Goal: Task Accomplishment & Management: Use online tool/utility

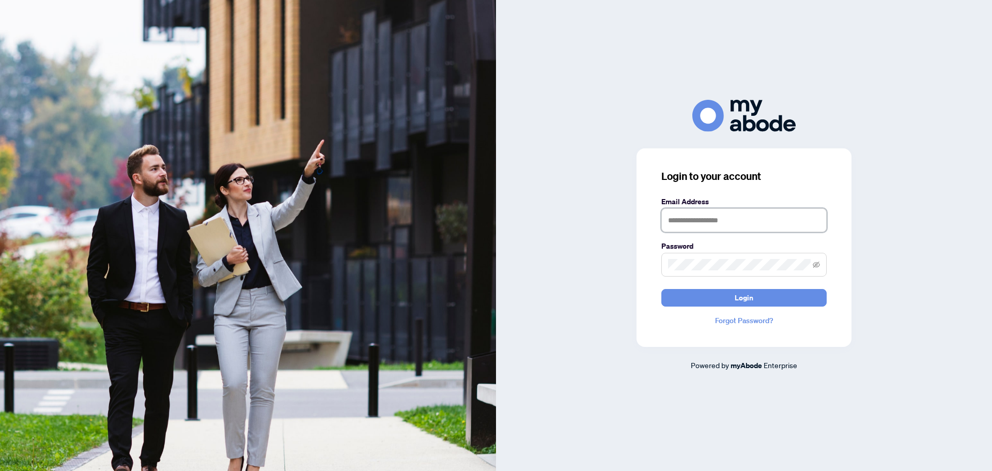
click at [703, 222] on input "text" at bounding box center [744, 220] width 165 height 24
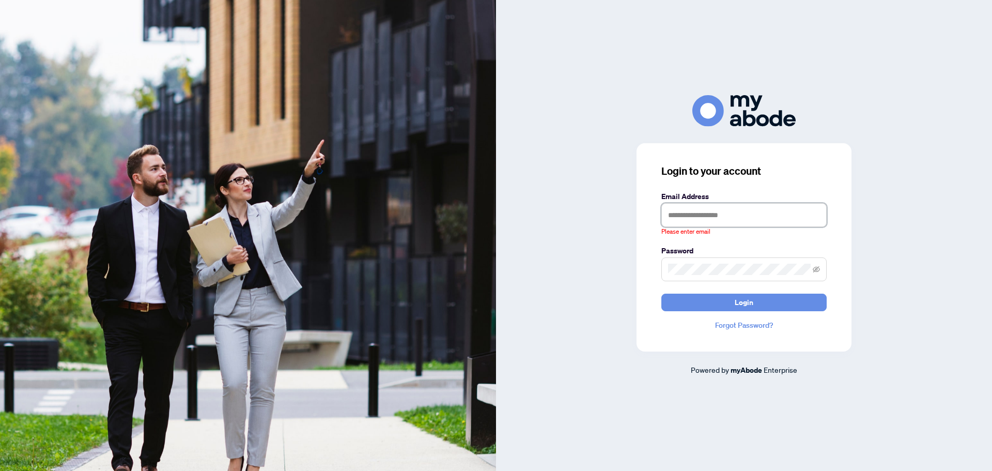
type input "**********"
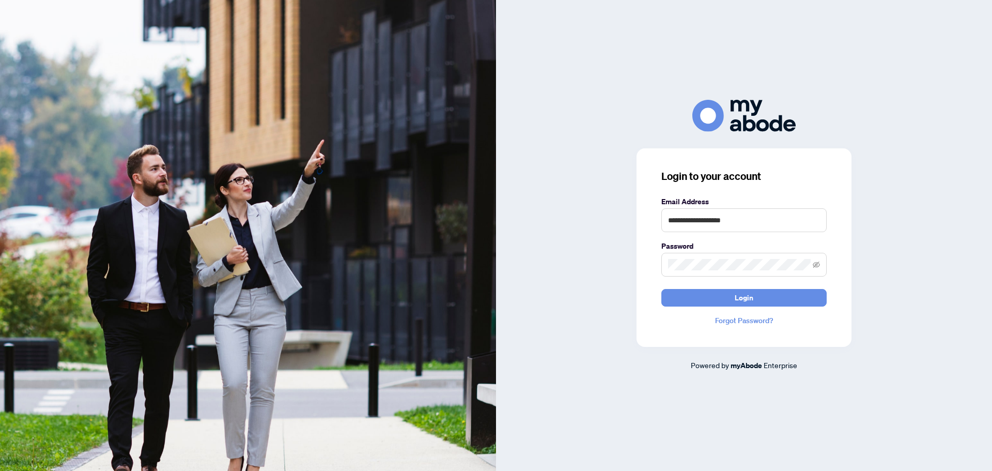
click at [662, 289] on button "Login" at bounding box center [744, 298] width 165 height 18
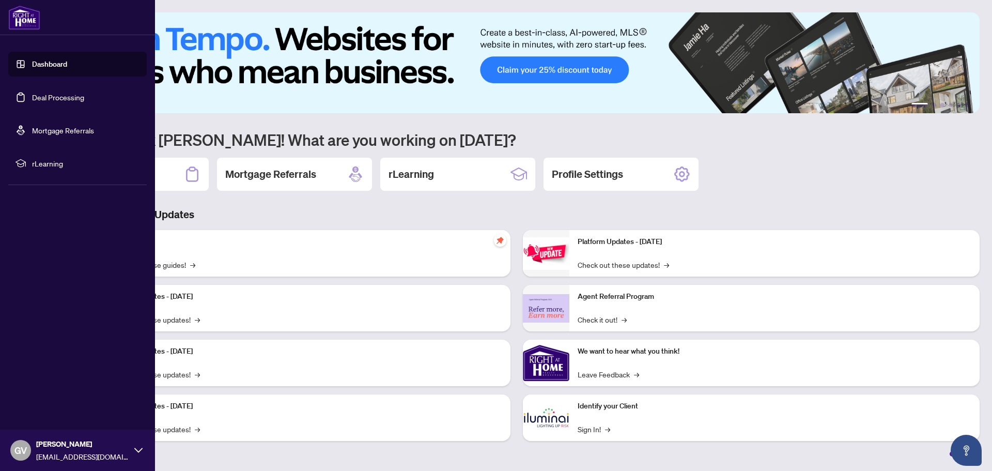
click at [35, 98] on link "Deal Processing" at bounding box center [58, 97] width 52 height 9
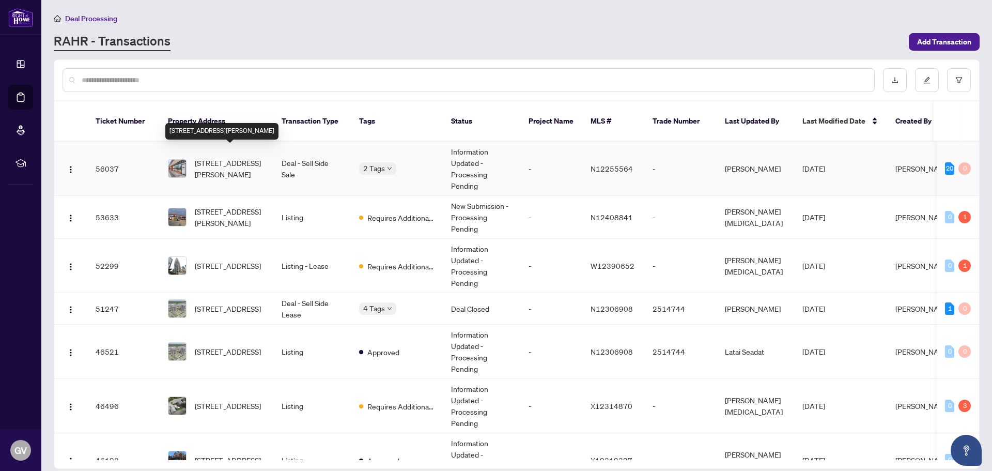
click at [236, 157] on span "[STREET_ADDRESS][PERSON_NAME]" at bounding box center [230, 168] width 70 height 23
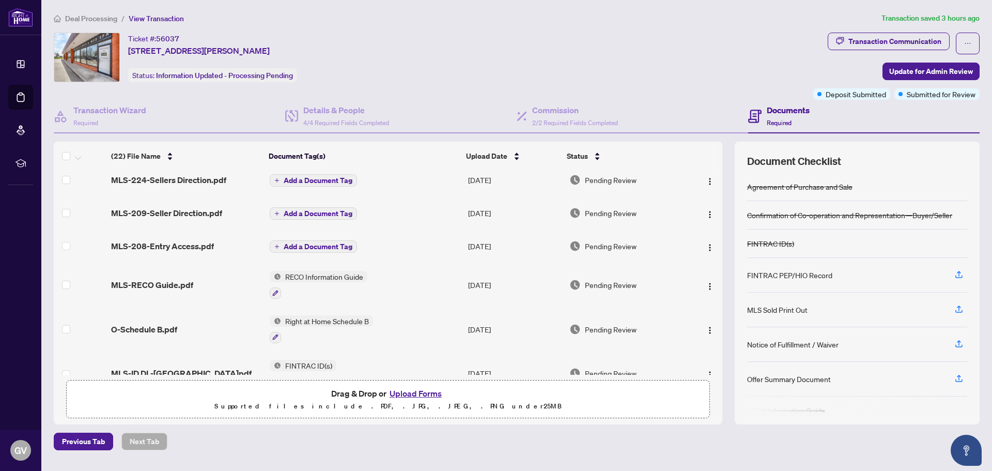
scroll to position [413, 0]
click at [410, 394] on button "Upload Forms" at bounding box center [416, 393] width 58 height 13
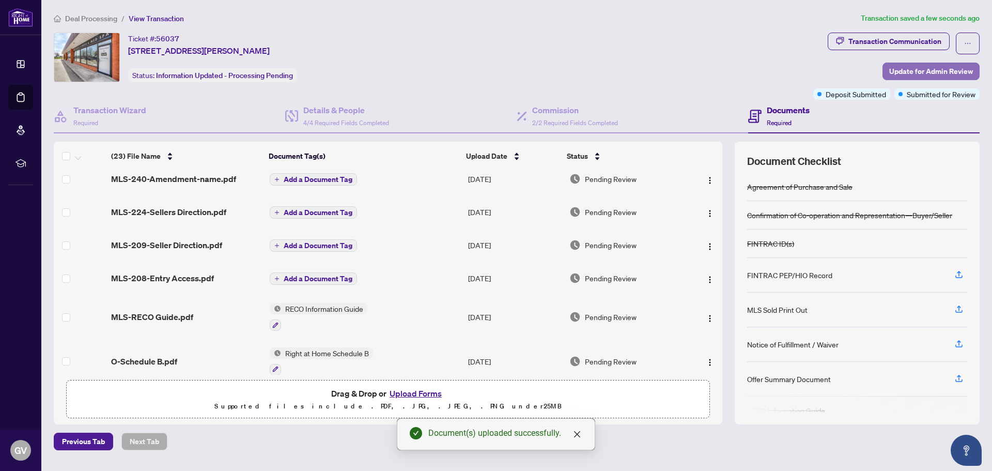
click at [924, 69] on span "Update for Admin Review" at bounding box center [932, 71] width 84 height 17
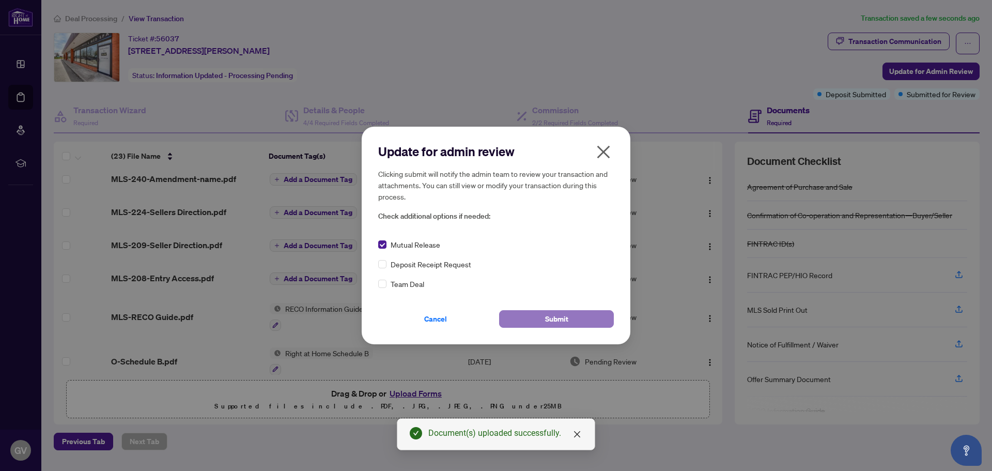
click at [557, 319] on span "Submit" at bounding box center [556, 319] width 23 height 17
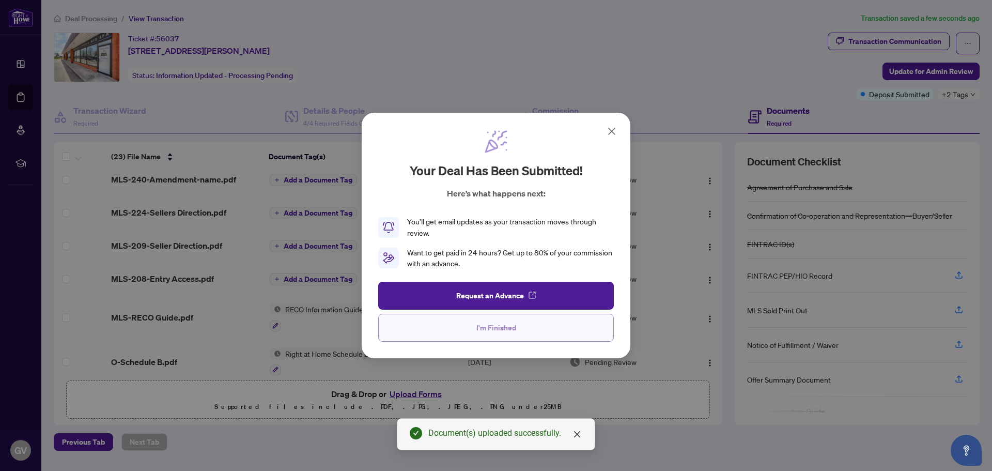
click at [492, 328] on span "I'm Finished" at bounding box center [497, 327] width 40 height 17
